Goal: Task Accomplishment & Management: Manage account settings

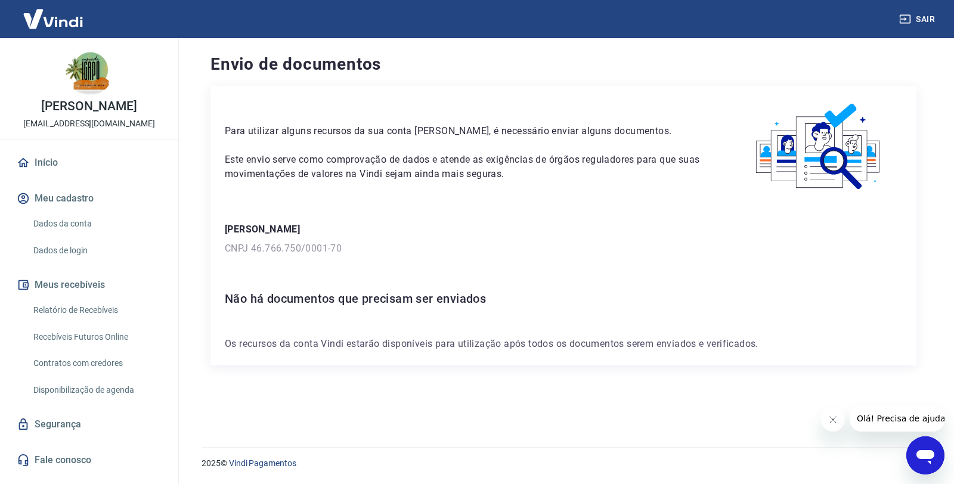
click at [85, 289] on button "Meus recebíveis" at bounding box center [89, 285] width 150 height 26
click at [99, 307] on link "Relatório de Recebíveis" at bounding box center [96, 310] width 135 height 24
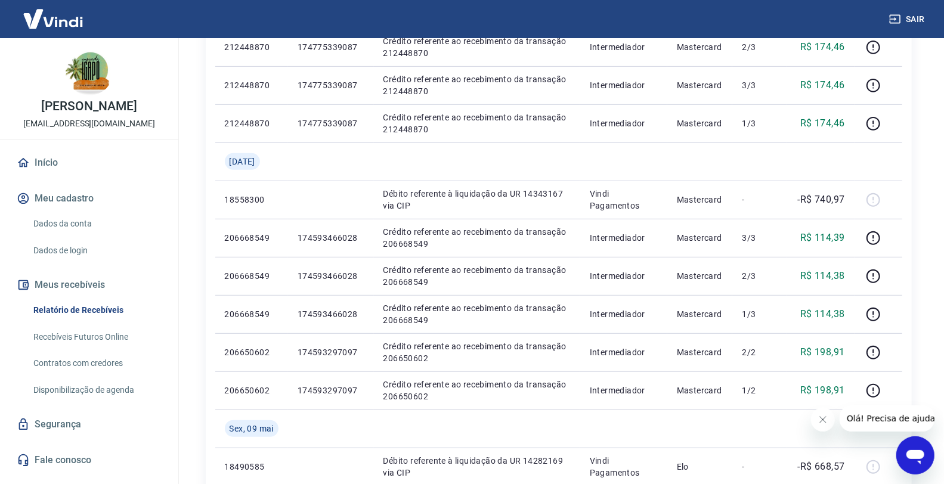
scroll to position [331, 0]
click at [91, 337] on link "Recebíveis Futuros Online" at bounding box center [96, 337] width 135 height 24
